Goal: Information Seeking & Learning: Learn about a topic

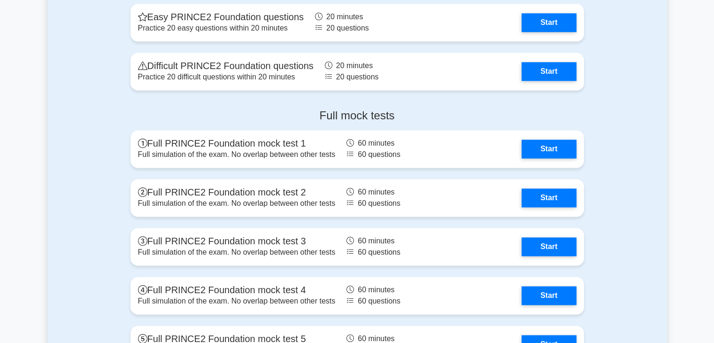
scroll to position [1259, 0]
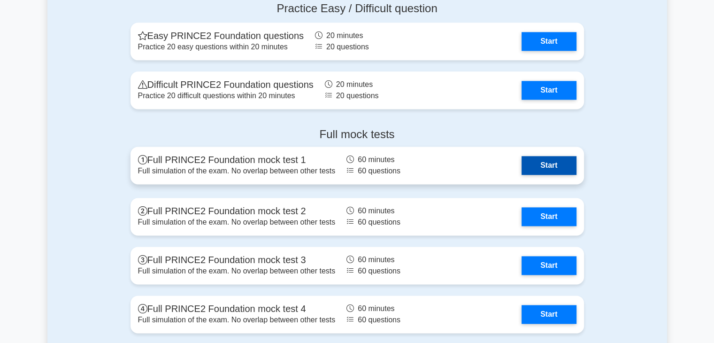
click at [558, 166] on link "Start" at bounding box center [549, 165] width 54 height 19
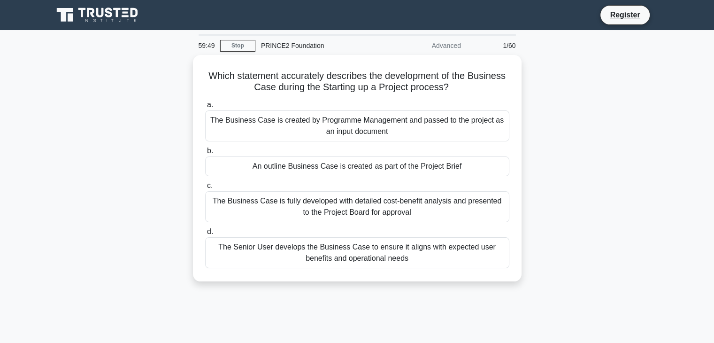
click at [558, 166] on div "Which statement accurately describes the development of the Business Case durin…" at bounding box center [357, 174] width 620 height 238
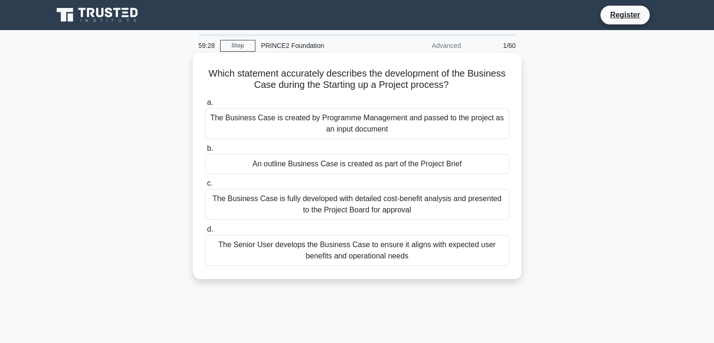
click at [336, 164] on div "An outline Business Case is created as part of the Project Brief" at bounding box center [357, 164] width 304 height 20
click at [205, 152] on input "b. An outline Business Case is created as part of the Project Brief" at bounding box center [205, 149] width 0 height 6
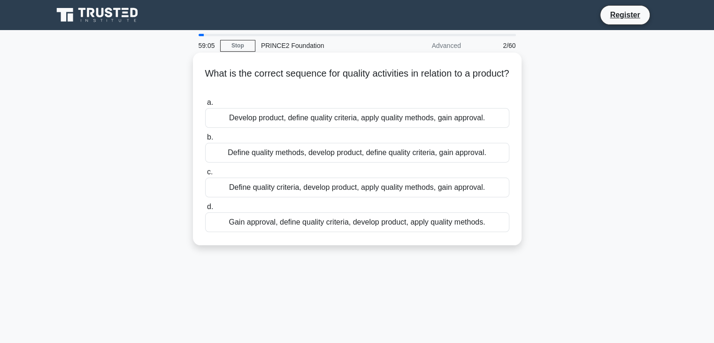
click at [364, 188] on div "Define quality criteria, develop product, apply quality methods, gain approval." at bounding box center [357, 188] width 304 height 20
click at [205, 175] on input "c. Define quality criteria, develop product, apply quality methods, gain approv…" at bounding box center [205, 172] width 0 height 6
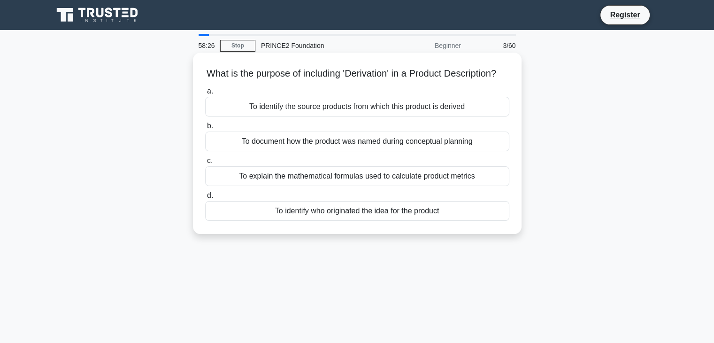
click at [320, 116] on div "To identify the source products from which this product is derived" at bounding box center [357, 107] width 304 height 20
click at [205, 94] on input "a. To identify the source products from which this product is derived" at bounding box center [205, 91] width 0 height 6
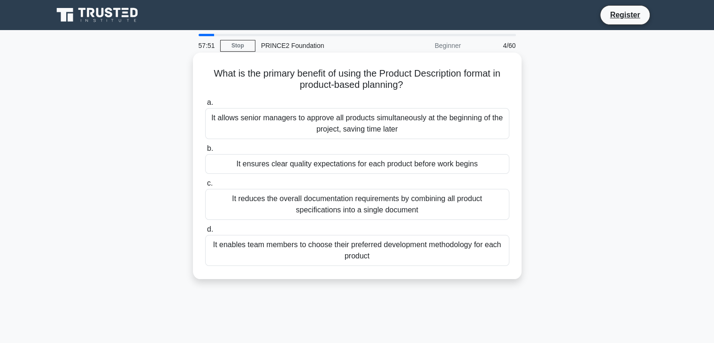
click at [321, 166] on div "It ensures clear quality expectations for each product before work begins" at bounding box center [357, 164] width 304 height 20
click at [205, 152] on input "b. It ensures clear quality expectations for each product before work begins" at bounding box center [205, 149] width 0 height 6
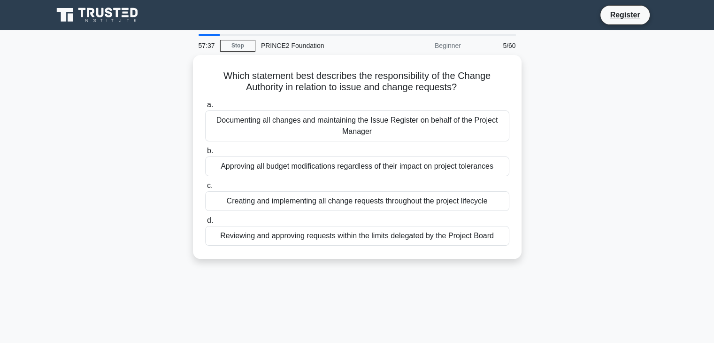
click at [321, 166] on div "Approving all budget modifications regardless of their impact on project tolera…" at bounding box center [357, 166] width 304 height 20
click at [205, 154] on input "b. Approving all budget modifications regardless of their impact on project tol…" at bounding box center [205, 151] width 0 height 6
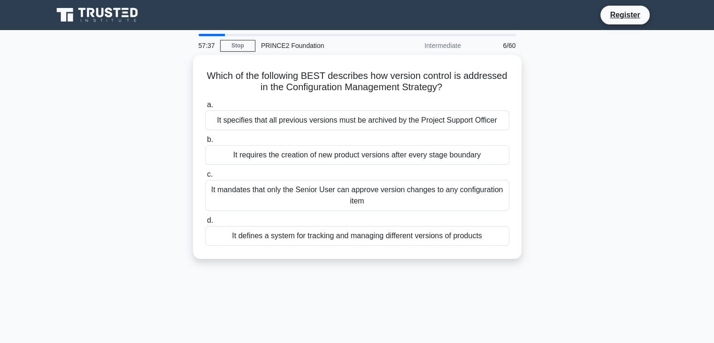
click at [321, 166] on div "a. It specifies that all previous versions must be archived by the Project Supp…" at bounding box center [358, 172] width 316 height 150
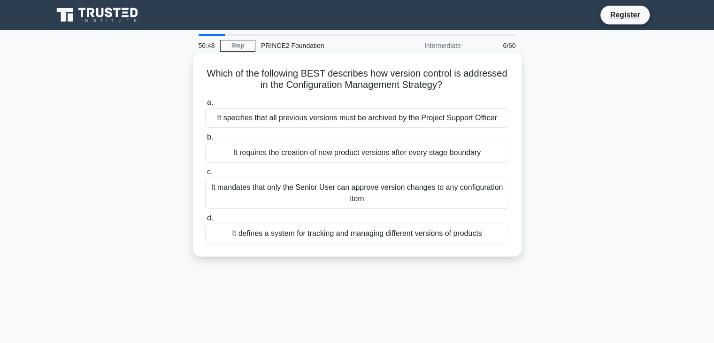
click at [361, 237] on div "It defines a system for tracking and managing different versions of products" at bounding box center [357, 234] width 304 height 20
click at [205, 221] on input "d. It defines a system for tracking and managing different versions of products" at bounding box center [205, 218] width 0 height 6
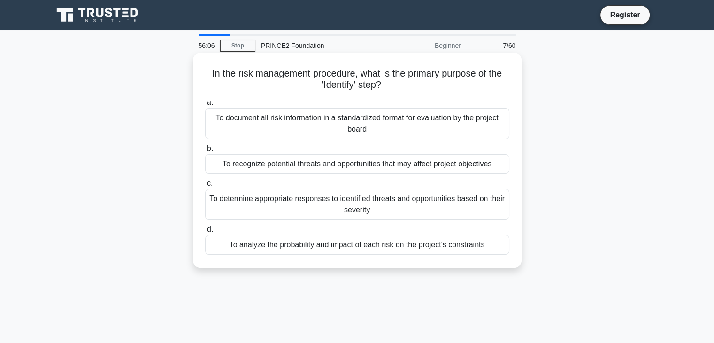
click at [331, 162] on div "To recognize potential threats and opportunities that may affect project object…" at bounding box center [357, 164] width 304 height 20
click at [205, 152] on input "b. To recognize potential threats and opportunities that may affect project obj…" at bounding box center [205, 149] width 0 height 6
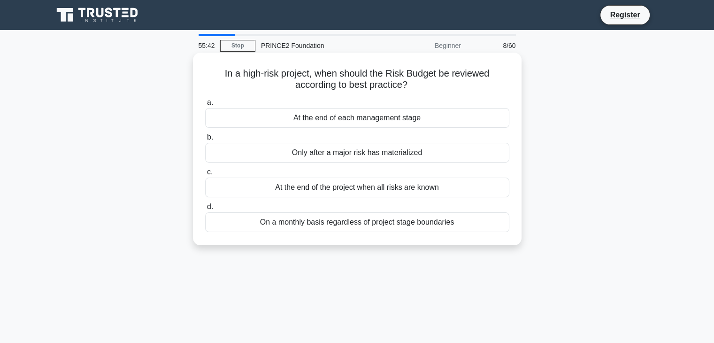
click at [349, 116] on div "At the end of each management stage" at bounding box center [357, 118] width 304 height 20
click at [205, 106] on input "a. At the end of each management stage" at bounding box center [205, 103] width 0 height 6
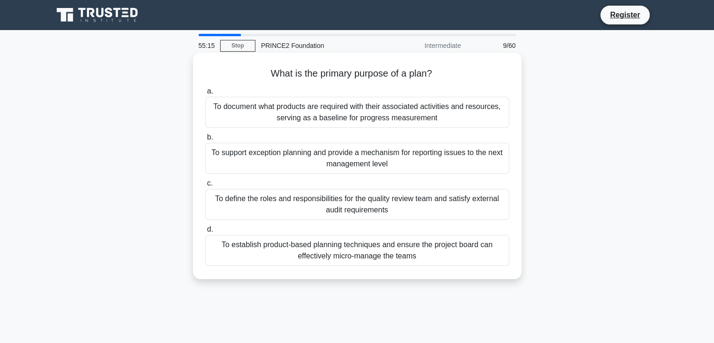
click at [361, 113] on div "To document what products are required with their associated activities and res…" at bounding box center [357, 112] width 304 height 31
click at [205, 94] on input "a. To document what products are required with their associated activities and …" at bounding box center [205, 91] width 0 height 6
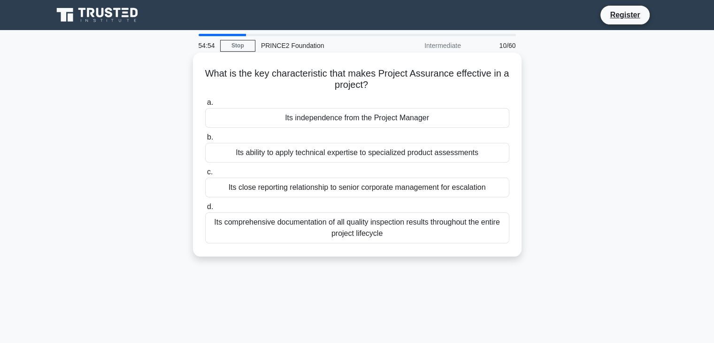
click at [346, 121] on div "Its independence from the Project Manager" at bounding box center [357, 118] width 304 height 20
click at [205, 106] on input "a. Its independence from the Project Manager" at bounding box center [205, 103] width 0 height 6
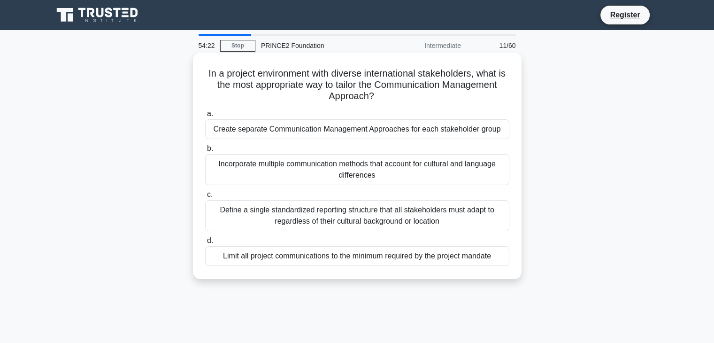
click at [386, 177] on div "Incorporate multiple communication methods that account for cultural and langua…" at bounding box center [357, 169] width 304 height 31
click at [205, 152] on input "b. Incorporate multiple communication methods that account for cultural and lan…" at bounding box center [205, 149] width 0 height 6
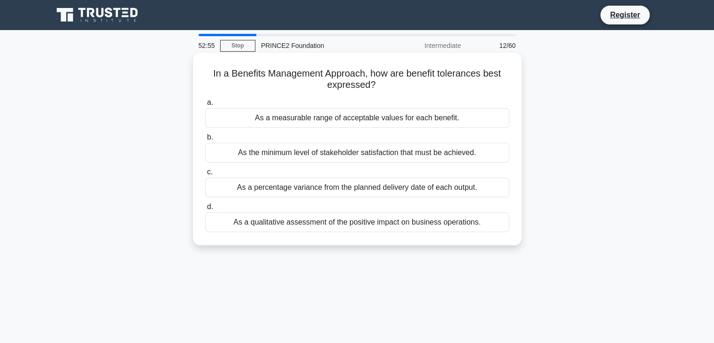
click at [287, 118] on div "As a measurable range of acceptable values for each benefit." at bounding box center [357, 118] width 304 height 20
click at [205, 106] on input "a. As a measurable range of acceptable values for each benefit." at bounding box center [205, 103] width 0 height 6
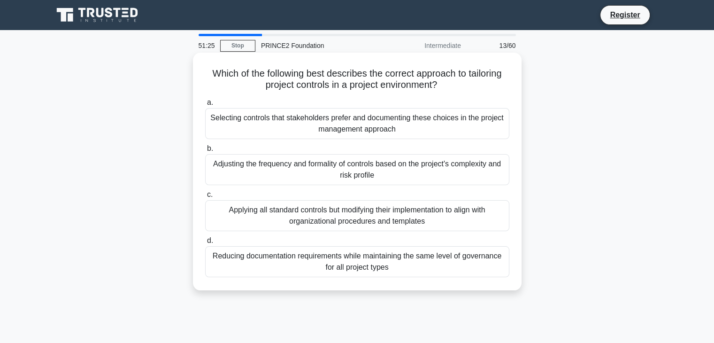
click at [322, 174] on div "Adjusting the frequency and formality of controls based on the project's comple…" at bounding box center [357, 169] width 304 height 31
click at [205, 152] on input "b. Adjusting the frequency and formality of controls based on the project's com…" at bounding box center [205, 149] width 0 height 6
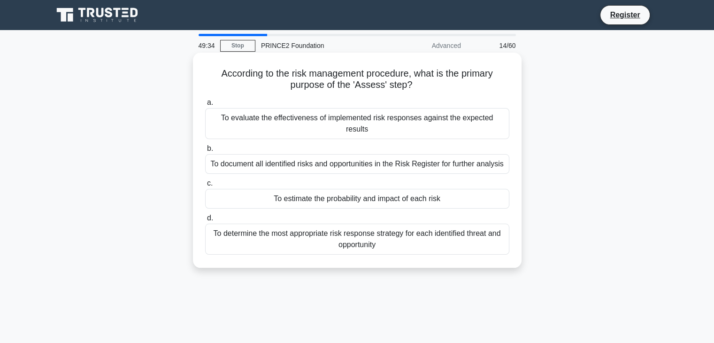
click at [326, 190] on div "To estimate the probability and impact of each risk" at bounding box center [357, 199] width 304 height 20
click at [205, 186] on input "c. To estimate the probability and impact of each risk" at bounding box center [205, 183] width 0 height 6
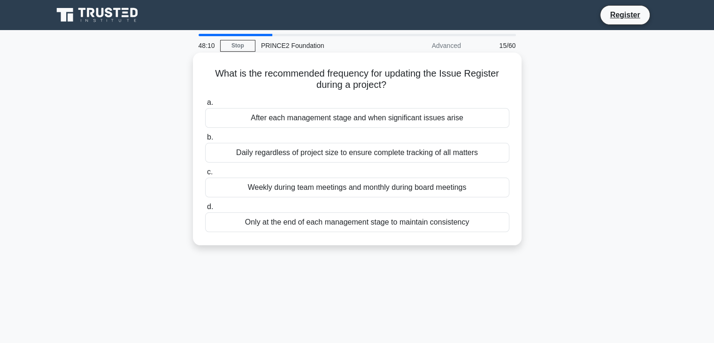
click at [343, 120] on div "After each management stage and when significant issues arise" at bounding box center [357, 118] width 304 height 20
click at [205, 106] on input "a. After each management stage and when significant issues arise" at bounding box center [205, 103] width 0 height 6
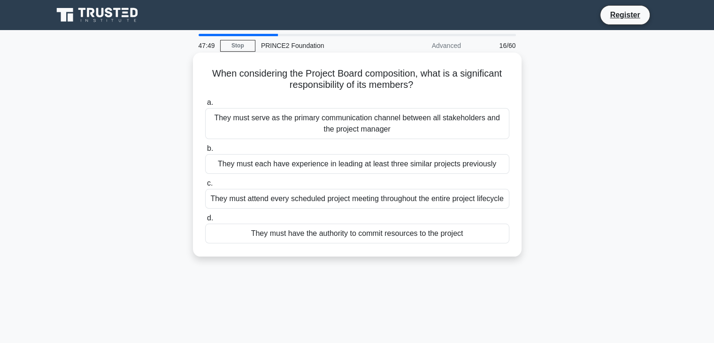
drag, startPoint x: 357, startPoint y: 128, endPoint x: 303, endPoint y: 120, distance: 54.1
click at [303, 120] on div "They must serve as the primary communication channel between all stakeholders a…" at bounding box center [357, 123] width 304 height 31
click at [205, 106] on input "a. They must serve as the primary communication channel between all stakeholder…" at bounding box center [205, 103] width 0 height 6
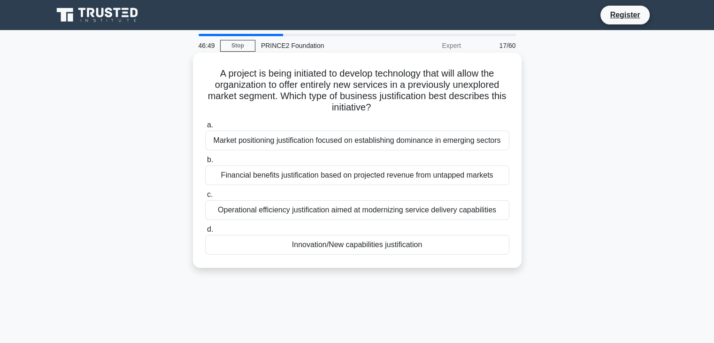
click at [362, 141] on div "Market positioning justification focused on establishing dominance in emerging …" at bounding box center [357, 141] width 304 height 20
click at [205, 128] on input "a. Market positioning justification focused on establishing dominance in emergi…" at bounding box center [205, 125] width 0 height 6
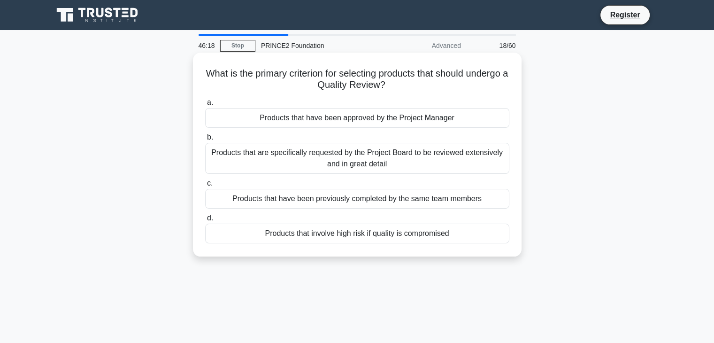
click at [327, 240] on div "Products that involve high risk if quality is compromised" at bounding box center [357, 234] width 304 height 20
click at [205, 221] on input "d. Products that involve high risk if quality is compromised" at bounding box center [205, 218] width 0 height 6
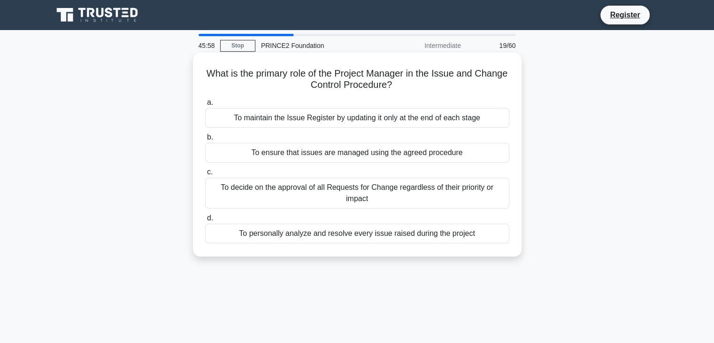
drag, startPoint x: 345, startPoint y: 155, endPoint x: 328, endPoint y: 155, distance: 16.4
click at [328, 155] on div "To ensure that issues are managed using the agreed procedure" at bounding box center [357, 153] width 304 height 20
click at [205, 140] on input "b. To ensure that issues are managed using the agreed procedure" at bounding box center [205, 137] width 0 height 6
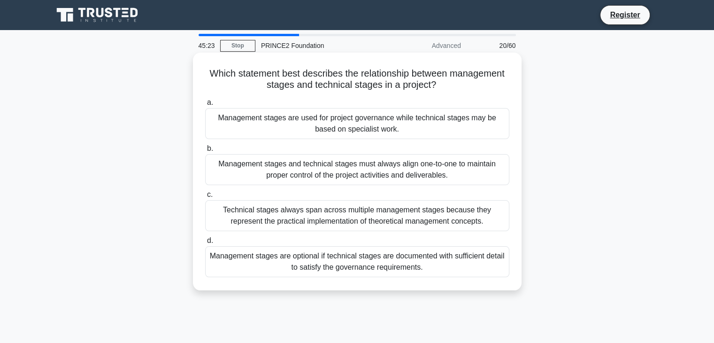
click at [331, 124] on div "Management stages are used for project governance while technical stages may be…" at bounding box center [357, 123] width 304 height 31
click at [205, 106] on input "a. Management stages are used for project governance while technical stages may…" at bounding box center [205, 103] width 0 height 6
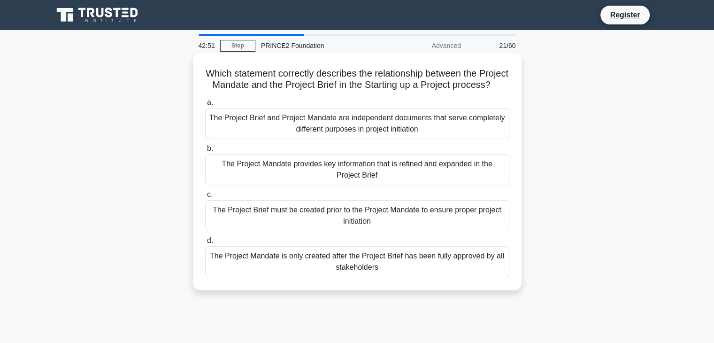
click at [351, 185] on div "The Project Mandate provides key information that is refined and expanded in th…" at bounding box center [357, 169] width 304 height 31
click at [205, 152] on input "b. The Project Mandate provides key information that is refined and expanded in…" at bounding box center [205, 149] width 0 height 6
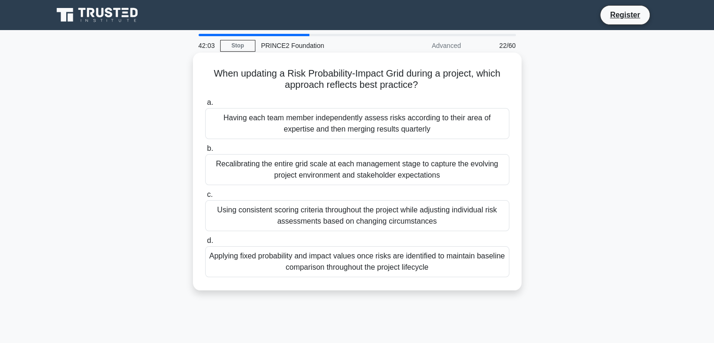
click at [332, 209] on div "Using consistent scoring criteria throughout the project while adjusting indivi…" at bounding box center [357, 215] width 304 height 31
click at [205, 198] on input "c. Using consistent scoring criteria throughout the project while adjusting ind…" at bounding box center [205, 195] width 0 height 6
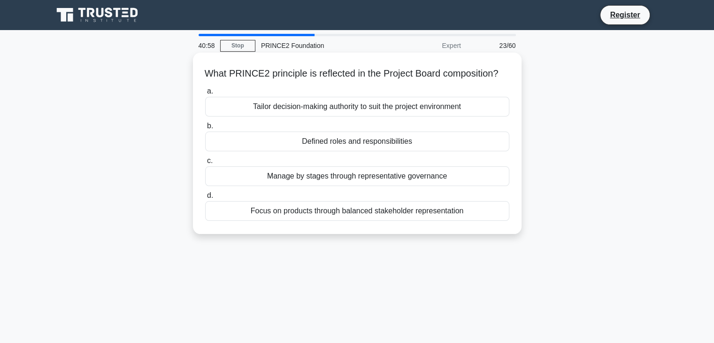
click at [351, 151] on div "Defined roles and responsibilities" at bounding box center [357, 142] width 304 height 20
click at [205, 129] on input "b. Defined roles and responsibilities" at bounding box center [205, 126] width 0 height 6
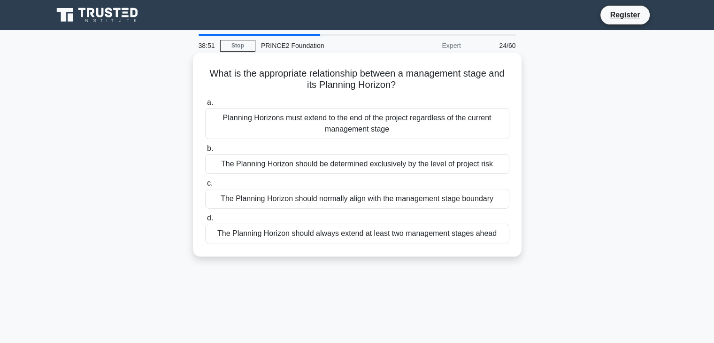
click at [337, 203] on div "The Planning Horizon should normally align with the management stage boundary" at bounding box center [357, 199] width 304 height 20
click at [205, 186] on input "c. The Planning Horizon should normally align with the management stage boundary" at bounding box center [205, 183] width 0 height 6
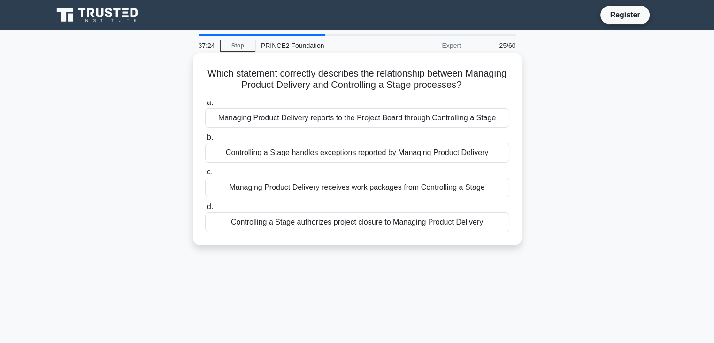
click at [291, 183] on div "Managing Product Delivery receives work packages from Controlling a Stage" at bounding box center [357, 188] width 304 height 20
click at [205, 175] on input "c. Managing Product Delivery receives work packages from Controlling a Stage" at bounding box center [205, 172] width 0 height 6
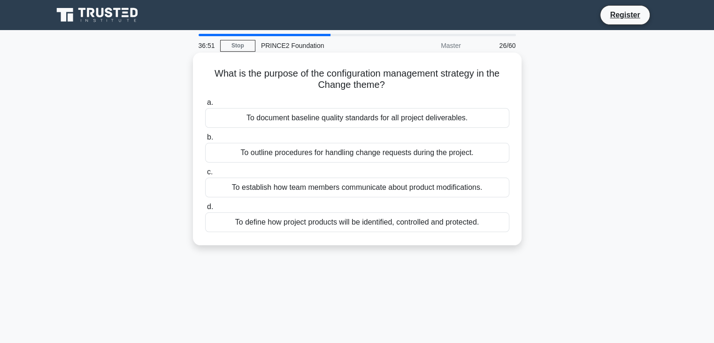
click at [332, 153] on div "To outline procedures for handling change requests during the project." at bounding box center [357, 153] width 304 height 20
click at [205, 140] on input "b. To outline procedures for handling change requests during the project." at bounding box center [205, 137] width 0 height 6
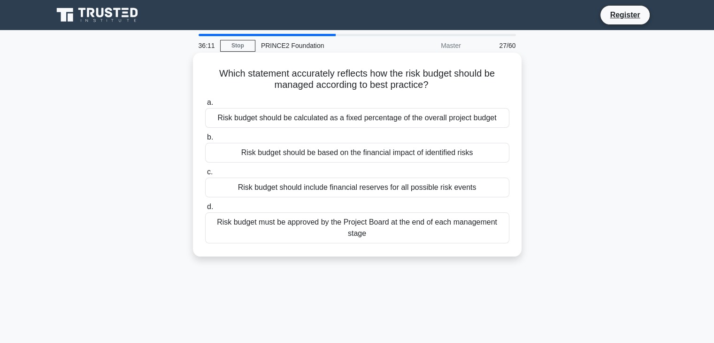
click at [341, 232] on div "Risk budget must be approved by the Project Board at the end of each management…" at bounding box center [357, 227] width 304 height 31
click at [205, 210] on input "d. Risk budget must be approved by the Project Board at the end of each managem…" at bounding box center [205, 207] width 0 height 6
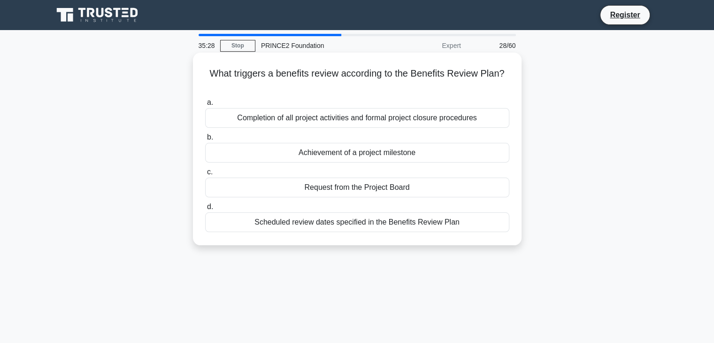
click at [387, 123] on div "Completion of all project activities and formal project closure procedures" at bounding box center [357, 118] width 304 height 20
click at [205, 106] on input "a. Completion of all project activities and formal project closure procedures" at bounding box center [205, 103] width 0 height 6
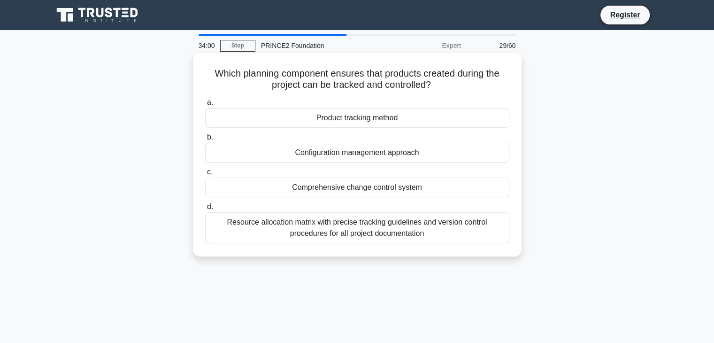
click at [364, 232] on div "Resource allocation matrix with precise tracking guidelines and version control…" at bounding box center [357, 227] width 304 height 31
click at [205, 210] on input "d. Resource allocation matrix with precise tracking guidelines and version cont…" at bounding box center [205, 207] width 0 height 6
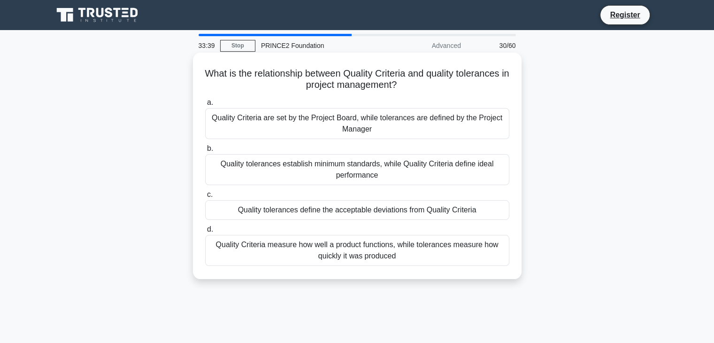
click at [385, 213] on div "Quality tolerances define the acceptable deviations from Quality Criteria" at bounding box center [357, 210] width 304 height 20
click at [205, 198] on input "c. Quality tolerances define the acceptable deviations from Quality Criteria" at bounding box center [205, 195] width 0 height 6
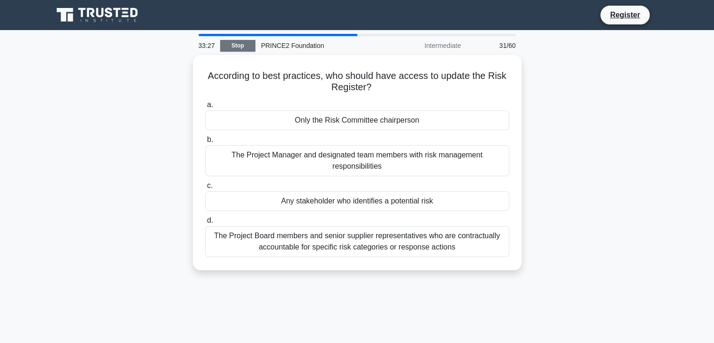
click at [238, 44] on link "Stop" at bounding box center [237, 46] width 35 height 12
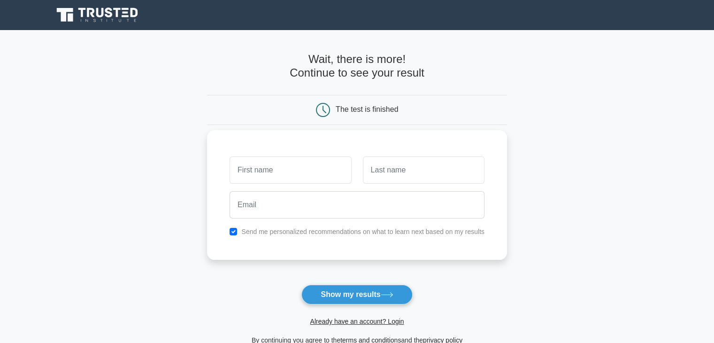
click at [308, 168] on input "text" at bounding box center [291, 169] width 122 height 27
type input "Sukh"
type input "Dhenjal"
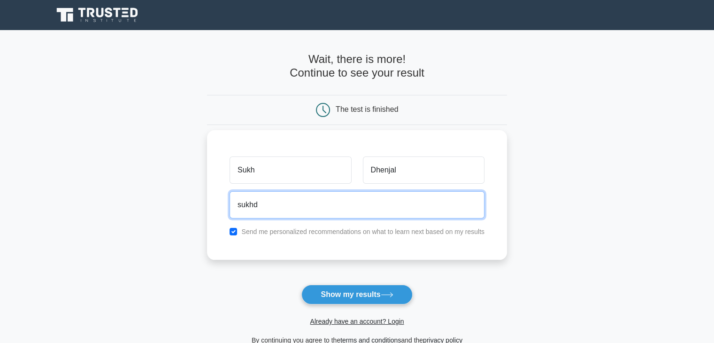
type input "[EMAIL_ADDRESS][DOMAIN_NAME]"
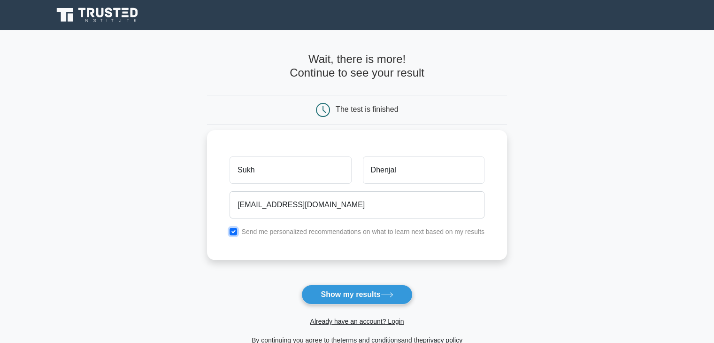
click at [234, 232] on input "checkbox" at bounding box center [234, 232] width 8 height 8
checkbox input "false"
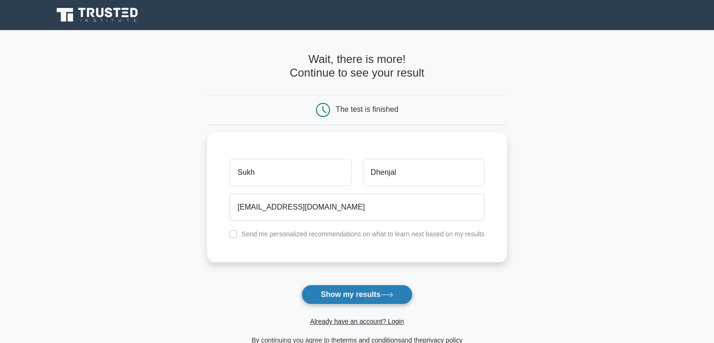
click at [352, 297] on button "Show my results" at bounding box center [357, 295] width 111 height 20
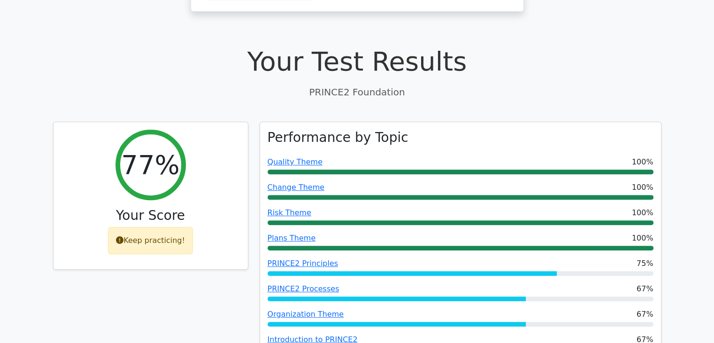
scroll to position [282, 0]
